Goal: Complete Application Form: Complete application form

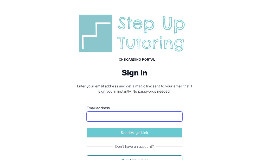
click at [92, 115] on input "Email address" at bounding box center [135, 117] width 96 height 10
type input "**********"
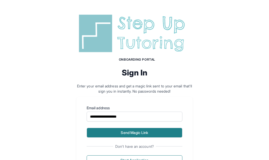
click at [127, 133] on button "Send Magic Link" at bounding box center [135, 133] width 96 height 10
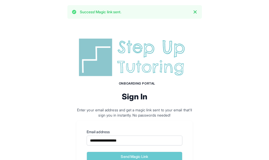
scroll to position [50, 0]
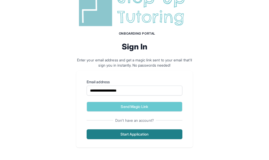
click at [132, 136] on button "Start Application" at bounding box center [135, 134] width 96 height 10
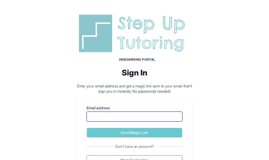
click at [93, 116] on input "Email address" at bounding box center [135, 117] width 96 height 10
type input "**********"
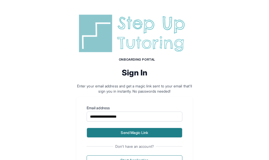
click at [132, 133] on button "Send Magic Link" at bounding box center [135, 133] width 96 height 10
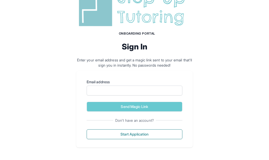
scroll to position [26, 0]
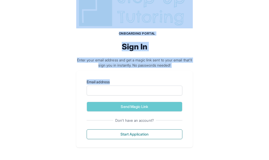
drag, startPoint x: 212, startPoint y: 84, endPoint x: 185, endPoint y: 18, distance: 71.2
click at [186, 18] on div "Onboarding Portal Sign In Enter your email address and get a magic link sent to…" at bounding box center [134, 67] width 269 height 186
